Goal: Task Accomplishment & Management: Manage account settings

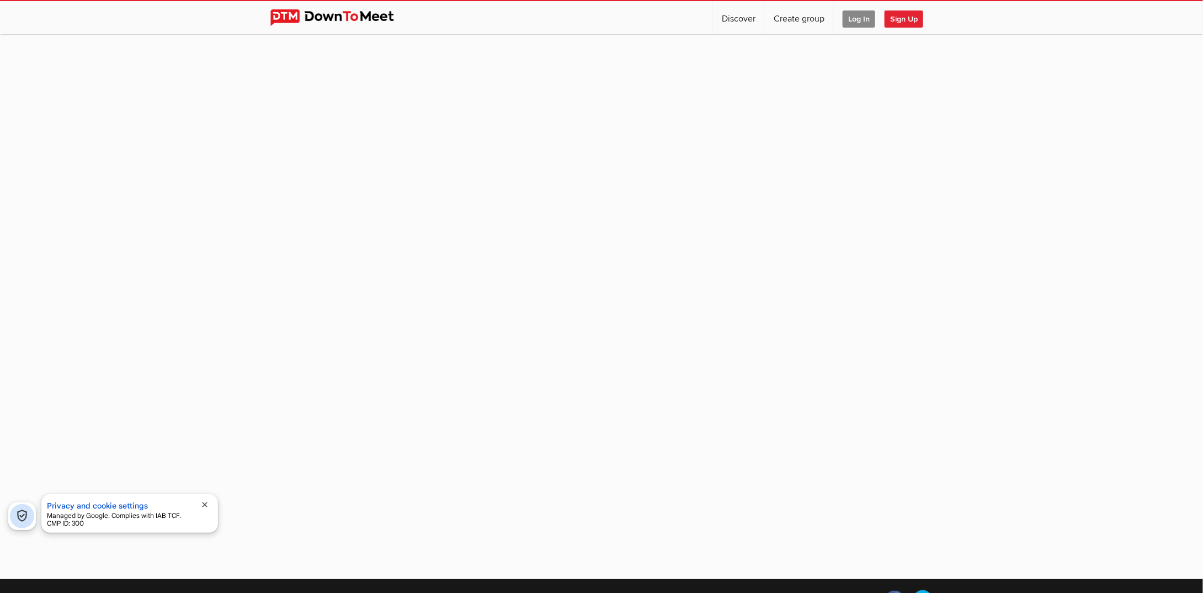
click at [861, 15] on span "Log In" at bounding box center [859, 18] width 33 height 17
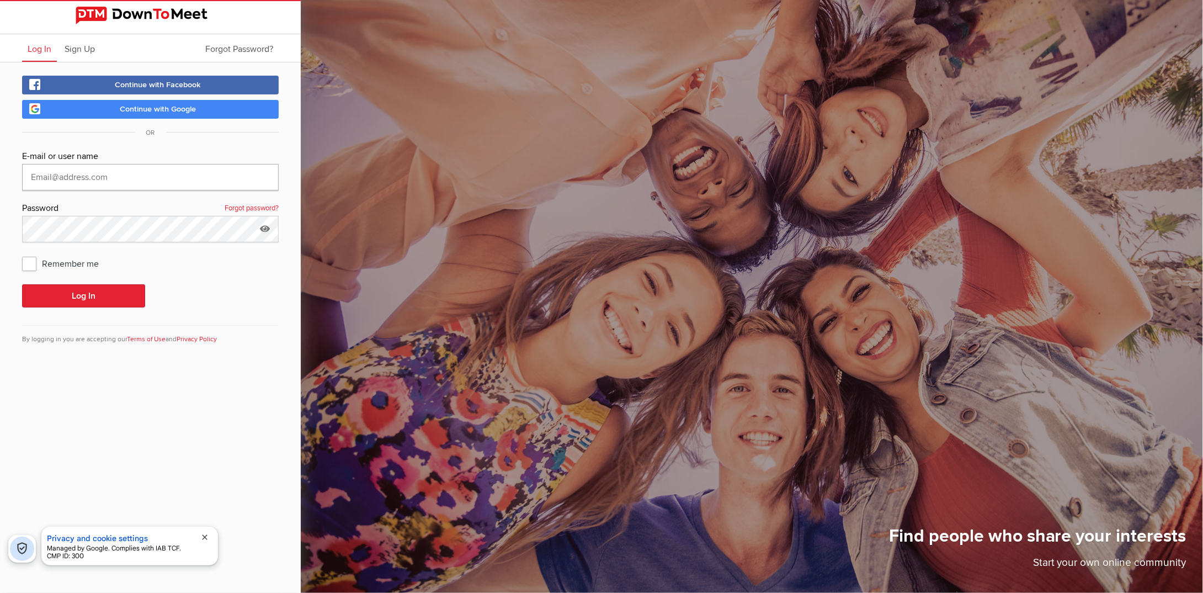
click at [51, 182] on input "text" at bounding box center [150, 177] width 257 height 26
type input "mhorrill.warringtongamers@virginmedia.com"
click at [34, 264] on span "Remember me" at bounding box center [66, 263] width 88 height 20
click at [22, 253] on input "Remember me" at bounding box center [22, 253] width 1 height 1
checkbox input "true"
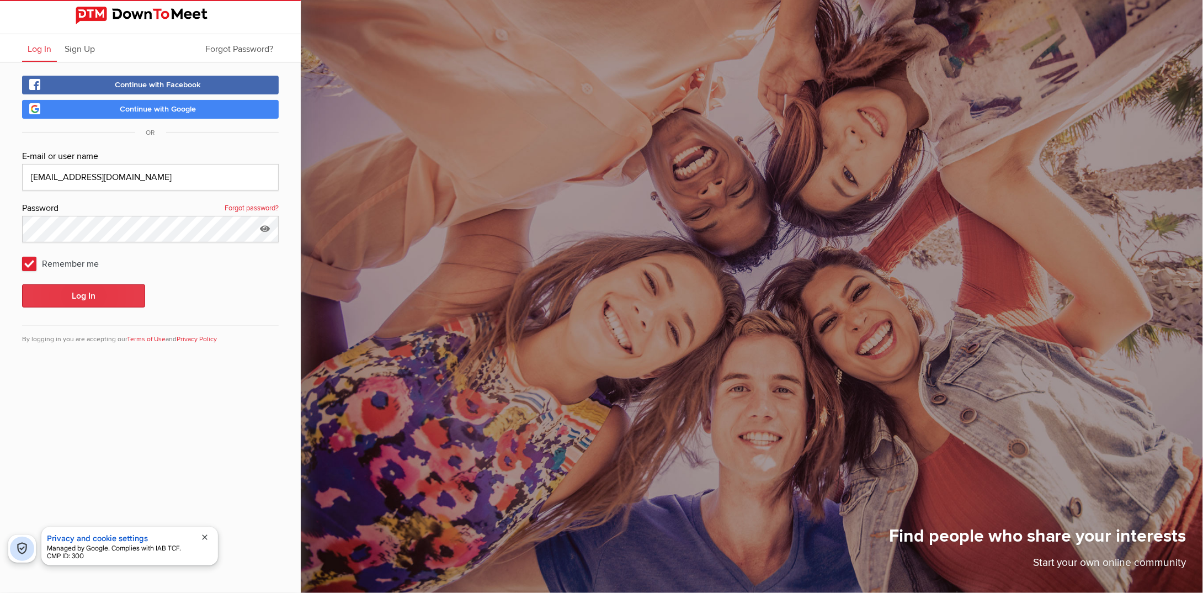
click at [48, 298] on button "Log In" at bounding box center [83, 295] width 123 height 23
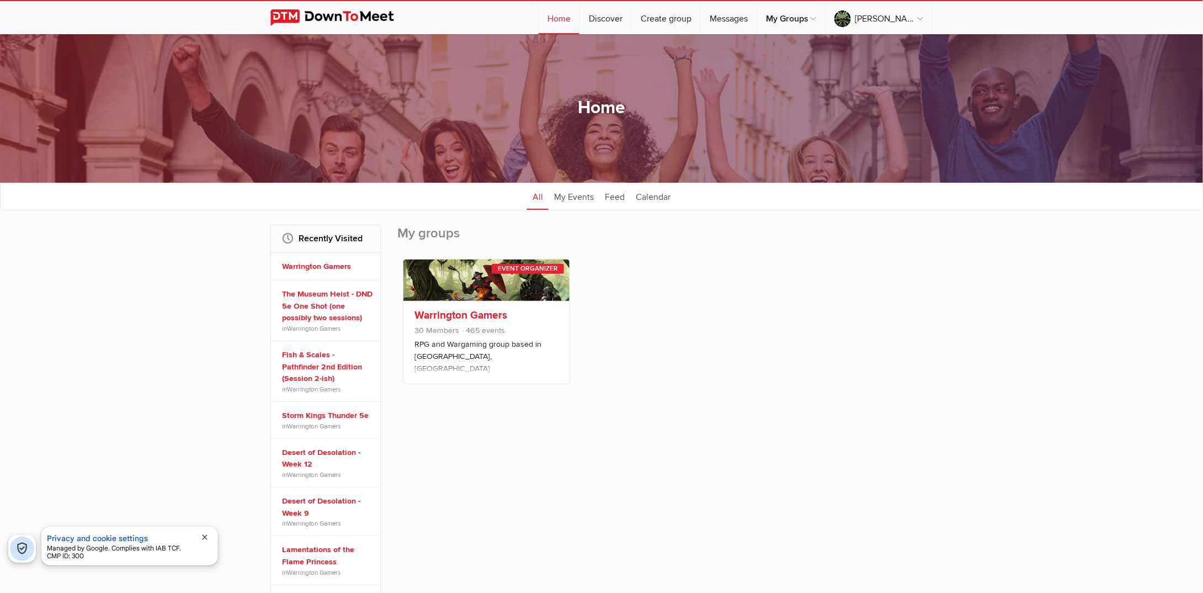
click at [454, 313] on link "Warrington Gamers" at bounding box center [461, 315] width 93 height 13
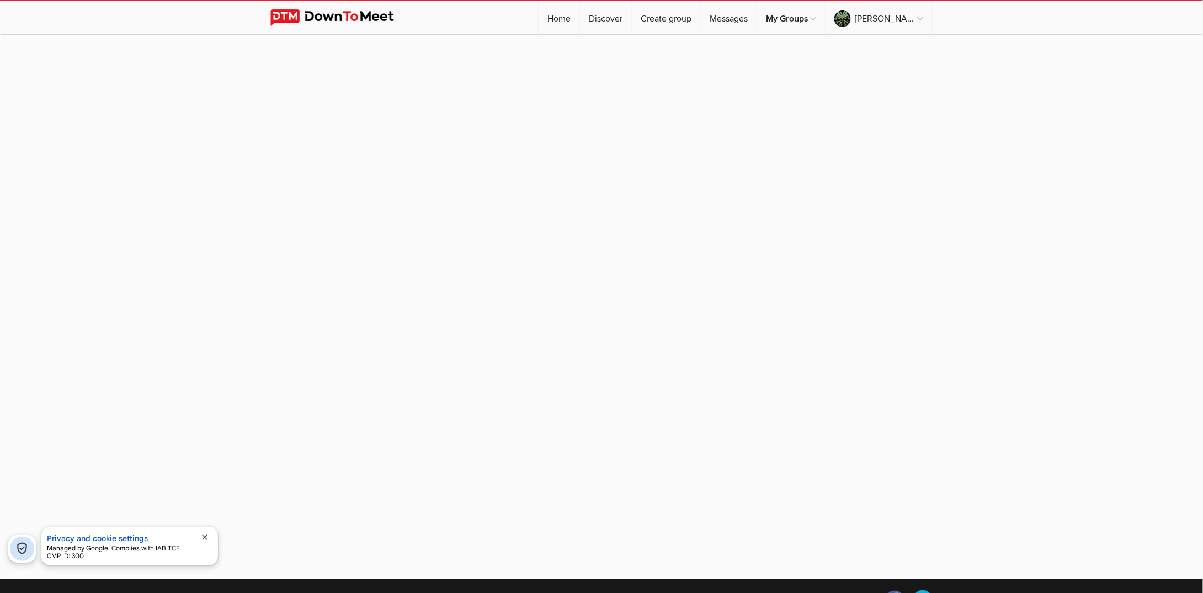
click at [205, 538] on span "close" at bounding box center [204, 537] width 9 height 9
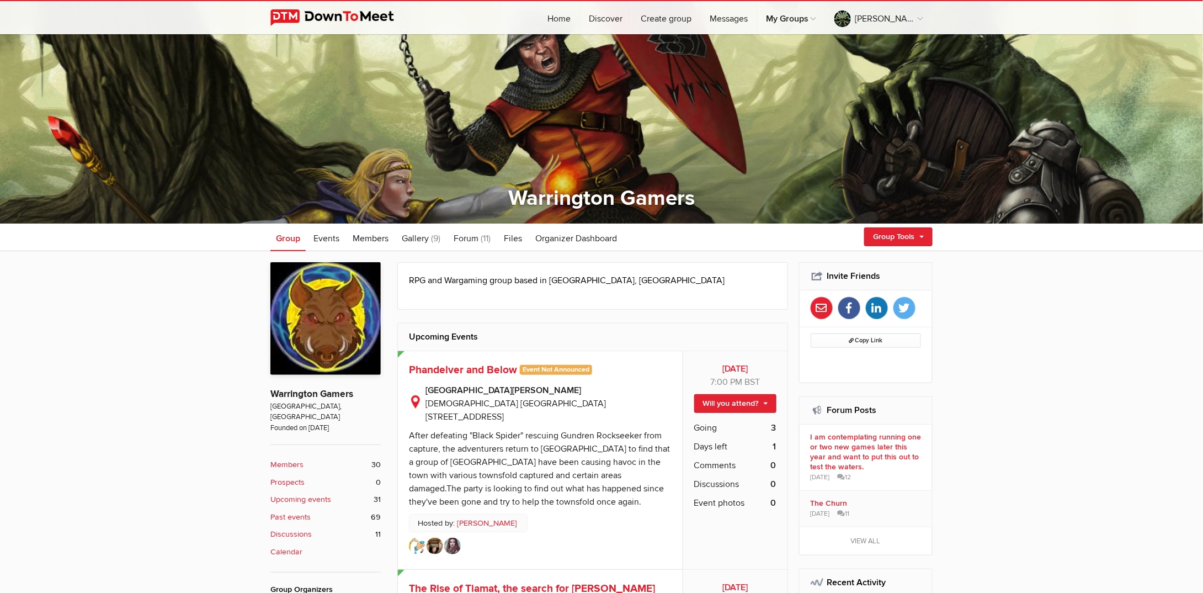
scroll to position [166, 0]
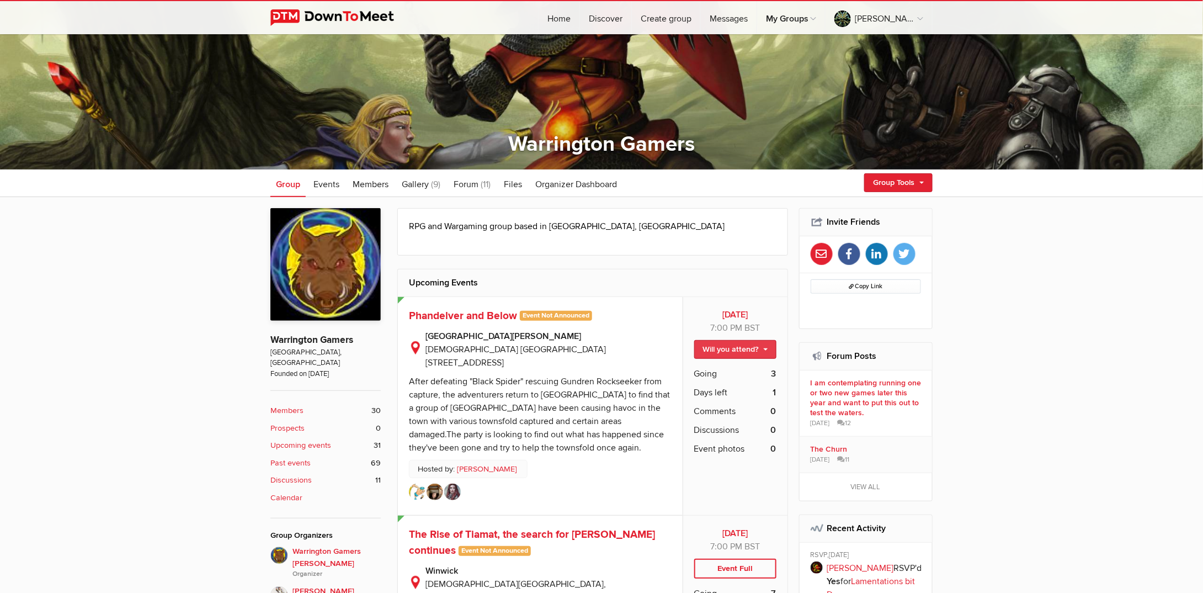
click at [768, 347] on link "Will you attend?" at bounding box center [735, 349] width 82 height 19
click at [725, 374] on link "I'm going" at bounding box center [726, 373] width 99 height 17
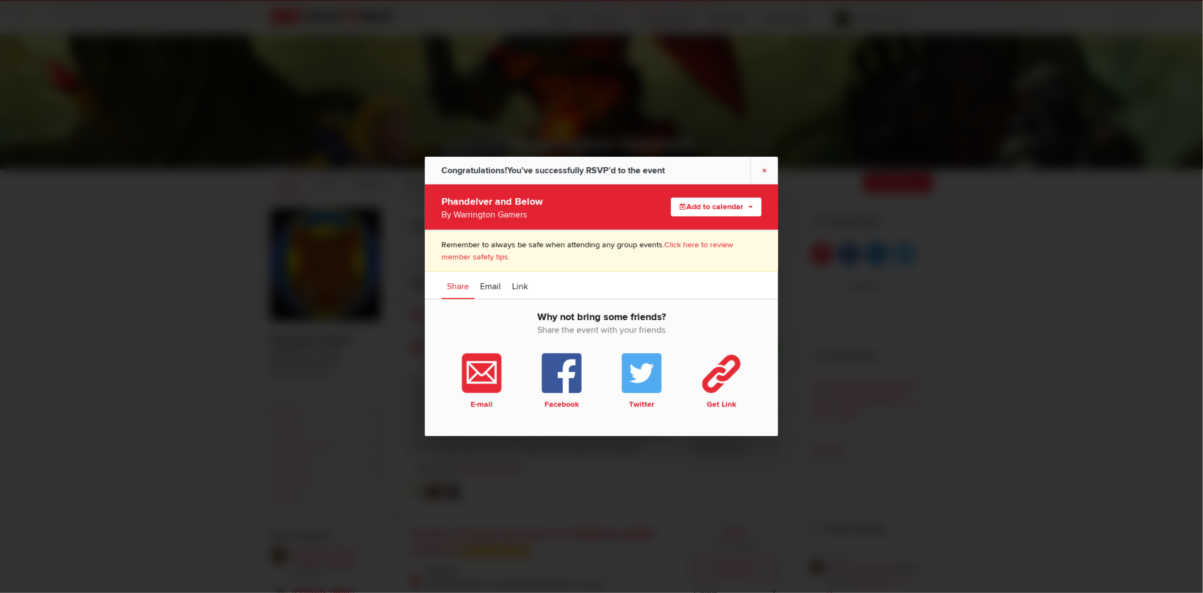
click at [766, 171] on link "×" at bounding box center [765, 170] width 28 height 27
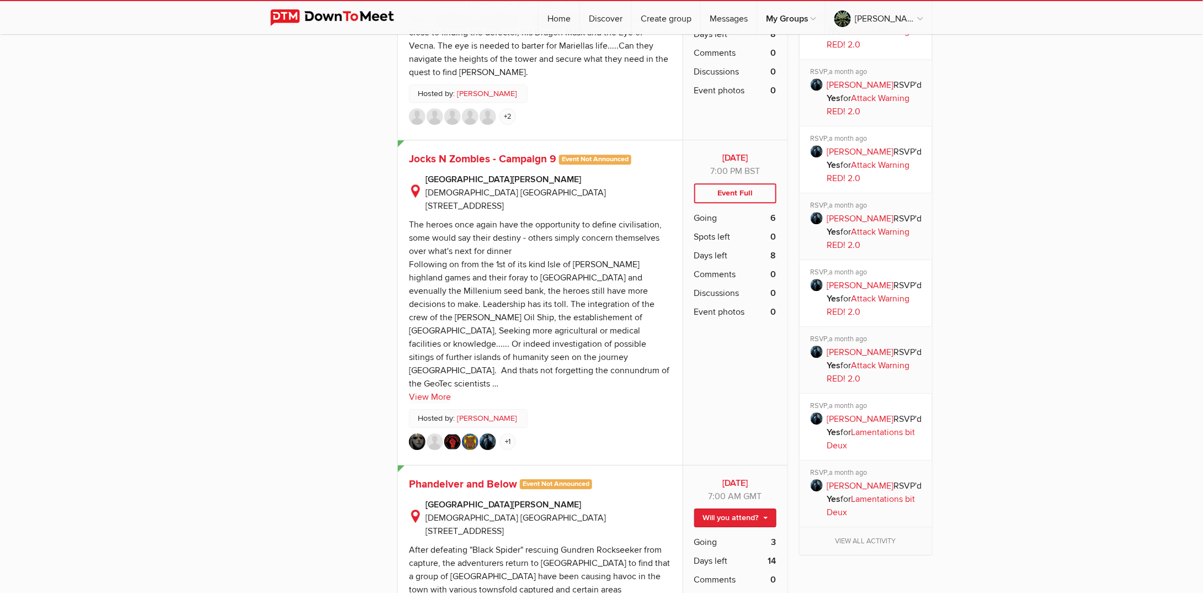
scroll to position [1711, 0]
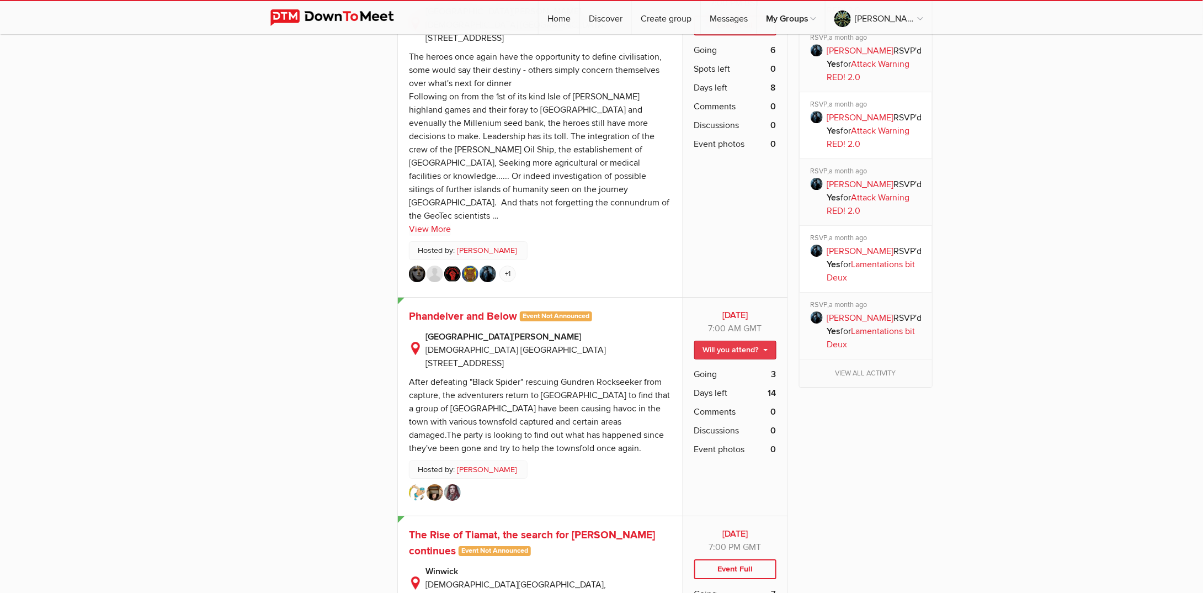
click at [765, 341] on link "Will you attend?" at bounding box center [735, 350] width 82 height 19
click at [725, 365] on link "I'm going" at bounding box center [726, 373] width 99 height 17
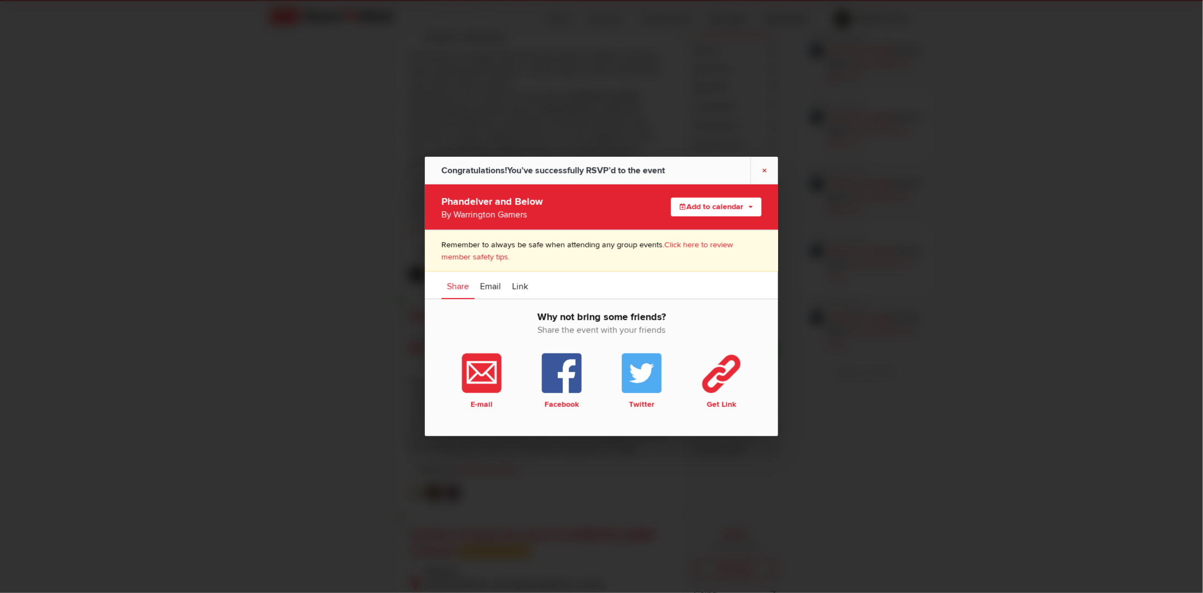
click at [764, 172] on link "×" at bounding box center [765, 170] width 28 height 27
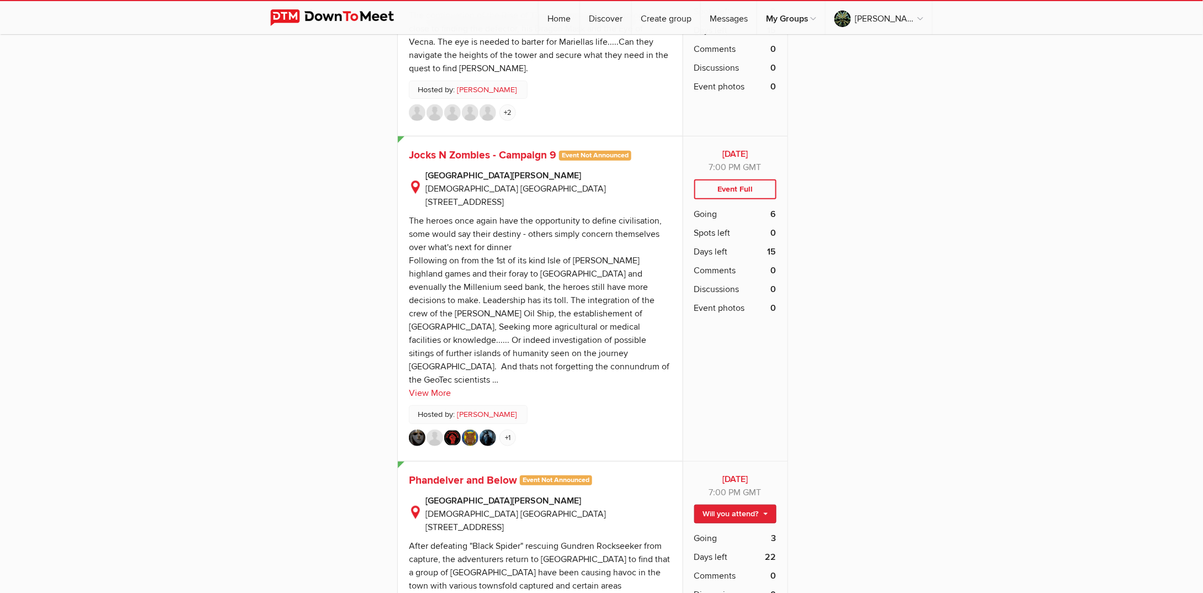
scroll to position [2429, 0]
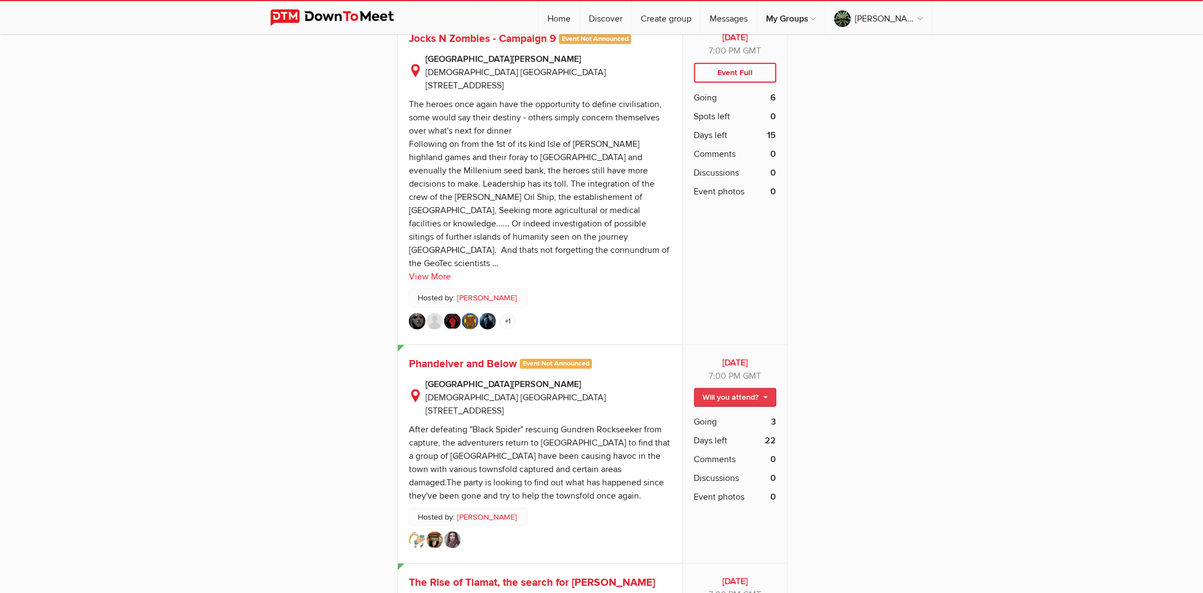
click at [764, 388] on link "Will you attend?" at bounding box center [735, 397] width 82 height 19
click at [715, 413] on link "I'm going" at bounding box center [726, 421] width 99 height 17
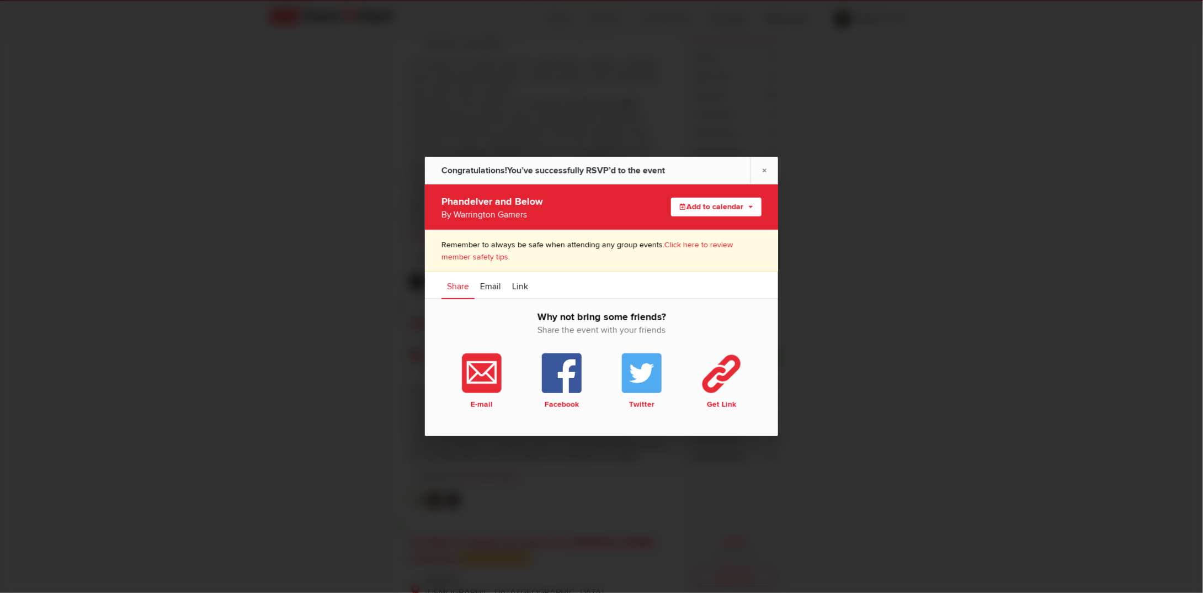
scroll to position [2484, 0]
click at [765, 166] on link "×" at bounding box center [765, 170] width 28 height 27
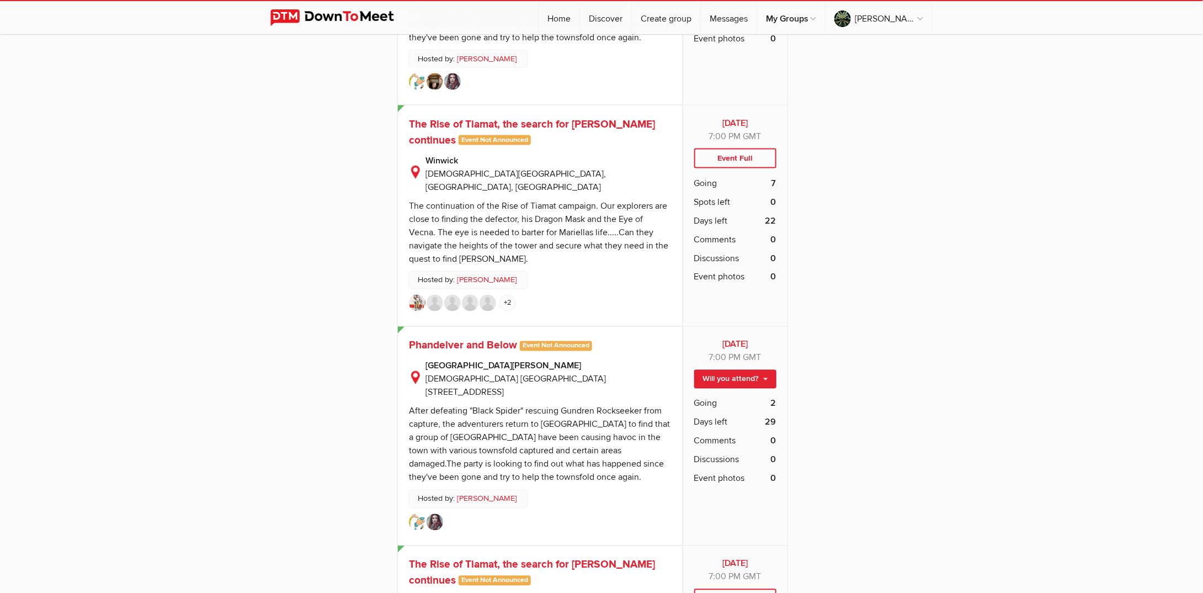
scroll to position [2925, 0]
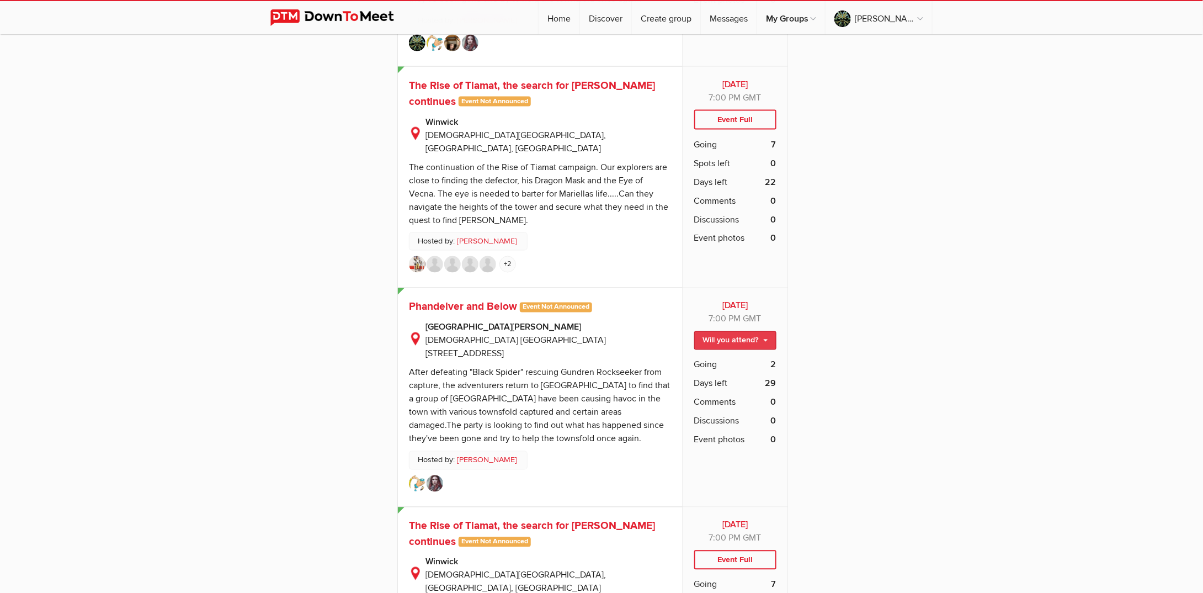
click at [766, 331] on link "Will you attend?" at bounding box center [735, 340] width 82 height 19
click at [732, 356] on link "I'm going" at bounding box center [726, 364] width 99 height 17
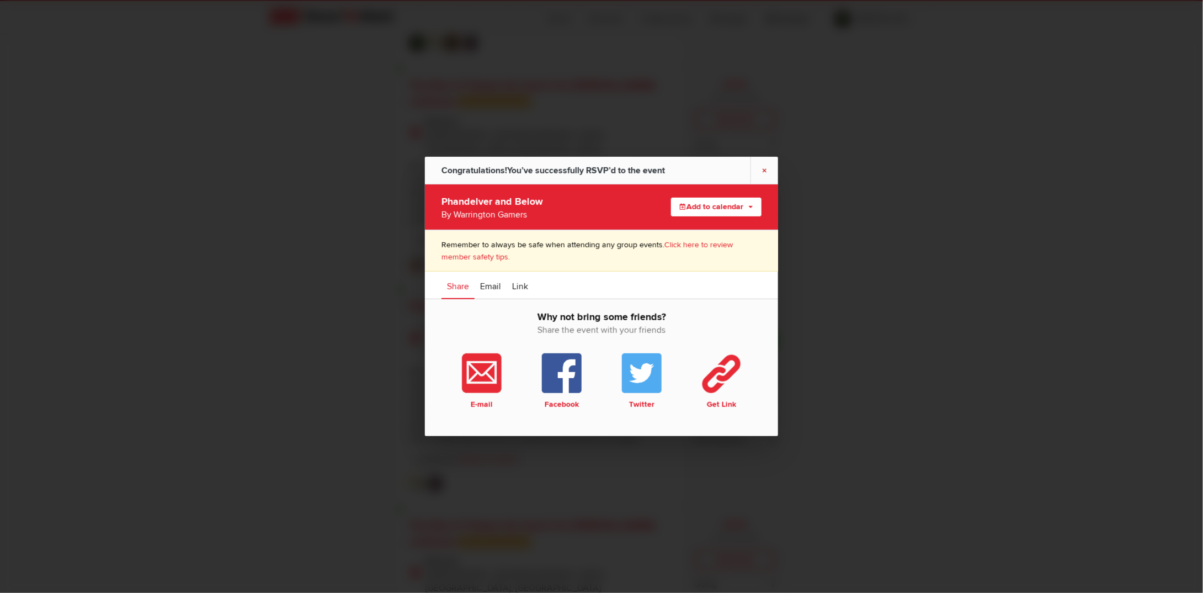
click at [765, 169] on link "×" at bounding box center [765, 170] width 28 height 27
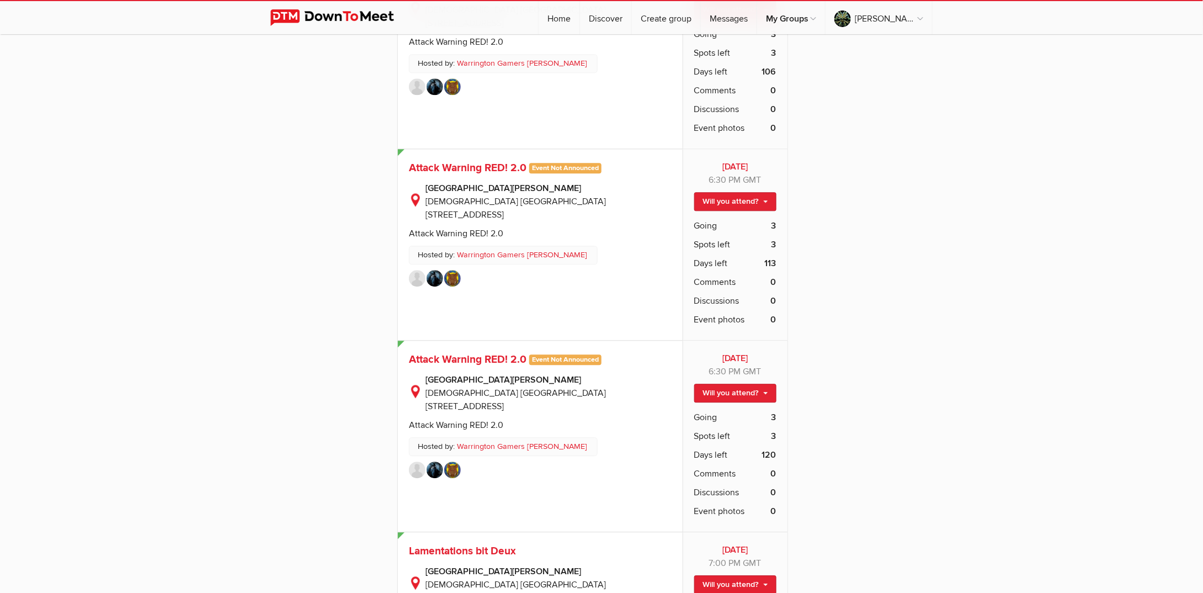
scroll to position [5519, 0]
